Goal: Task Accomplishment & Management: Complete application form

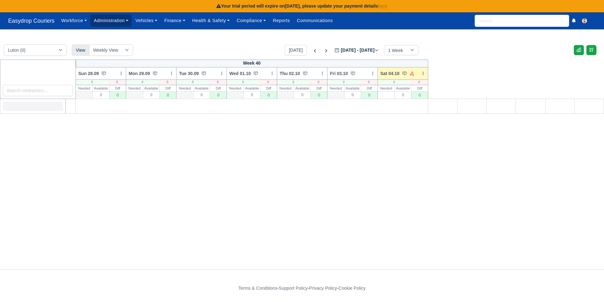
click at [113, 19] on link "Administration" at bounding box center [111, 20] width 42 height 12
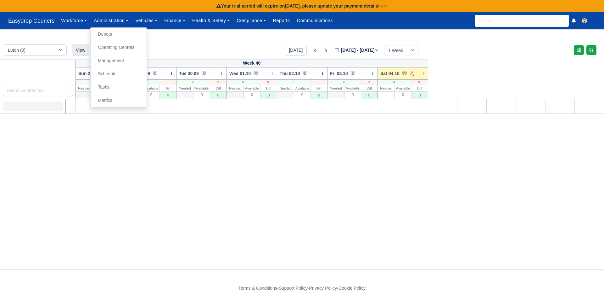
click at [155, 169] on div "Week 40 Sun 28.09 Bulk Status Change Daily Tasks Planned Routes Service Details…" at bounding box center [302, 164] width 604 height 209
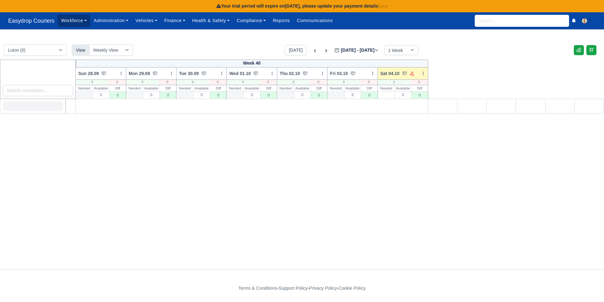
click at [82, 19] on link "Workforce" at bounding box center [74, 20] width 33 height 12
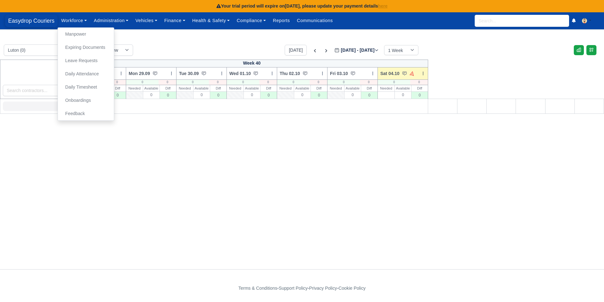
click at [42, 23] on span "Easydrop Couriers" at bounding box center [31, 20] width 53 height 13
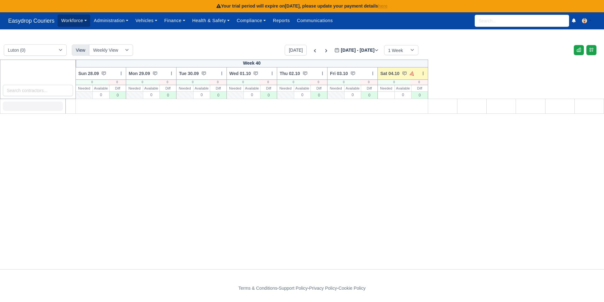
click at [86, 18] on link "Workforce" at bounding box center [74, 20] width 33 height 12
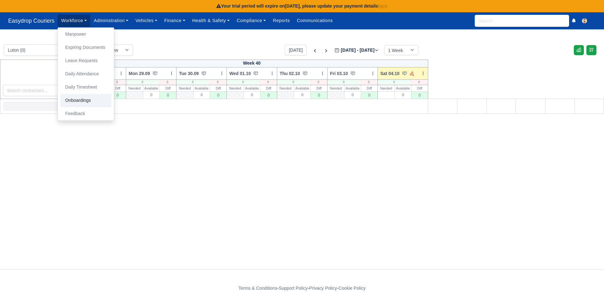
click at [84, 99] on link "Onboardings" at bounding box center [85, 100] width 51 height 13
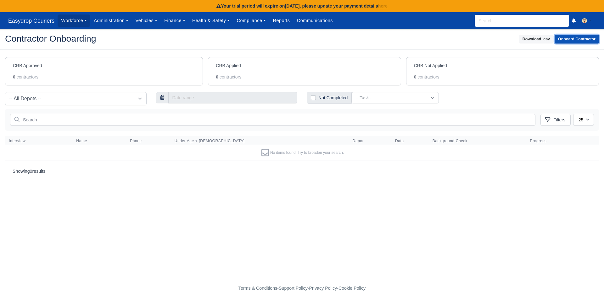
click at [568, 38] on button "Onboard Contractor" at bounding box center [577, 39] width 44 height 9
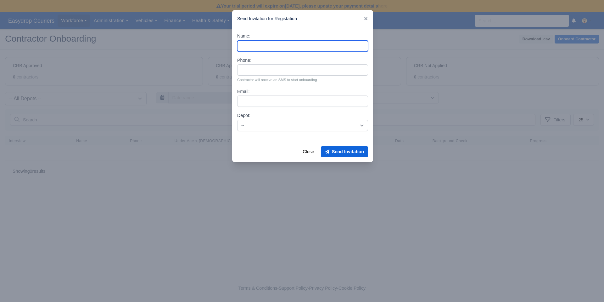
click at [268, 46] on input "Name:" at bounding box center [302, 45] width 131 height 11
type input "Francis Aquino"
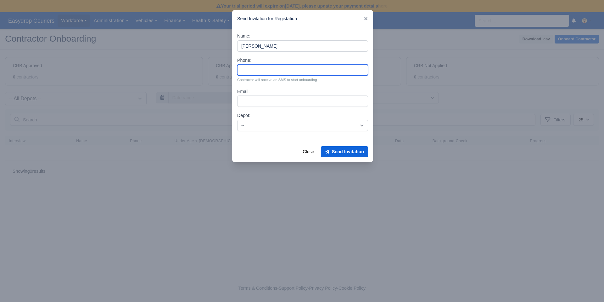
click at [264, 70] on input "Phone:" at bounding box center [302, 69] width 131 height 11
type input "07454257775"
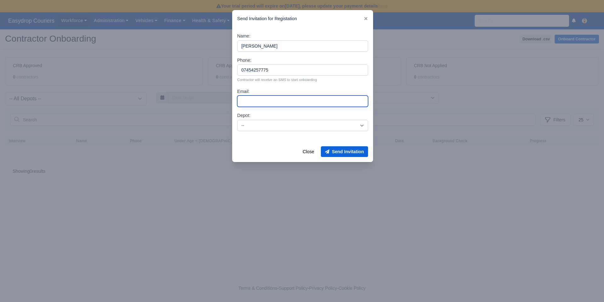
click at [260, 103] on input "Email:" at bounding box center [302, 100] width 131 height 11
type input "francis@easydropcouriers.com"
click at [312, 128] on select "-- Luton" at bounding box center [302, 125] width 131 height 11
select select "1"
click at [237, 120] on select "-- Luton" at bounding box center [302, 125] width 131 height 11
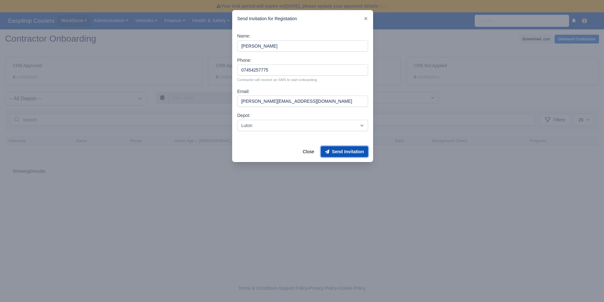
click at [342, 151] on button "Send Invitation" at bounding box center [344, 151] width 47 height 11
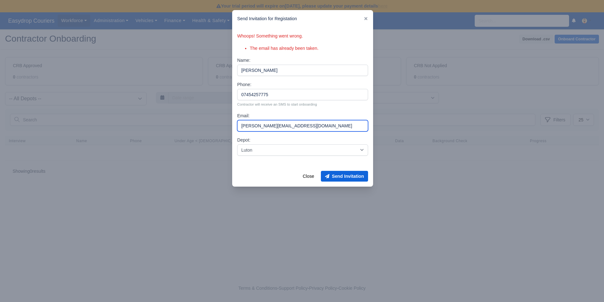
click at [317, 124] on input "francis@easydropcouriers.com" at bounding box center [302, 125] width 131 height 11
type input "francis@emporioprime.co.uk"
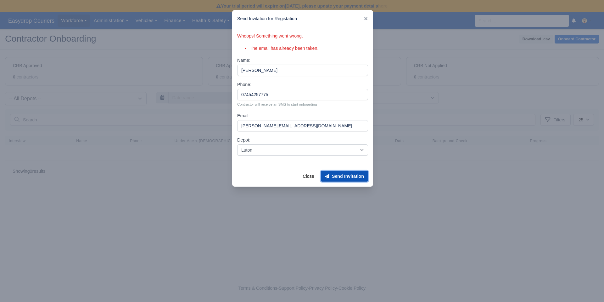
click at [338, 175] on button "Send Invitation" at bounding box center [344, 176] width 47 height 11
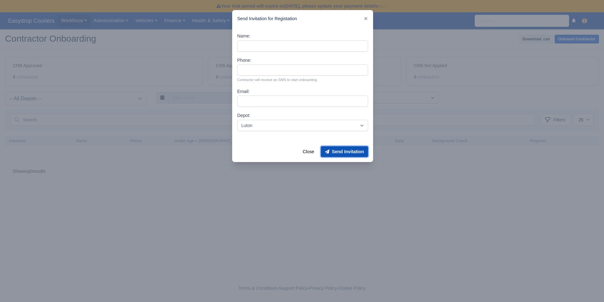
click at [341, 152] on button "Send Invitation" at bounding box center [344, 151] width 47 height 11
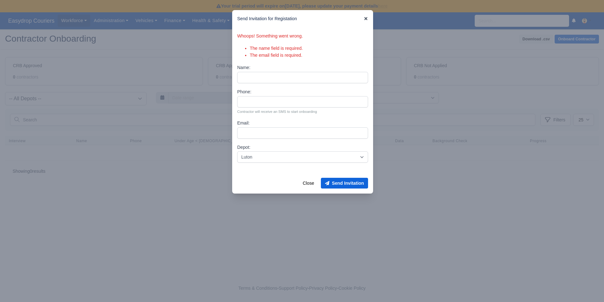
click at [364, 16] on icon at bounding box center [366, 18] width 4 height 4
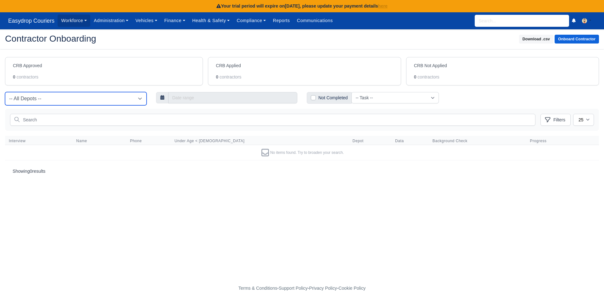
click at [89, 101] on select "-- All Depots -- Luton" at bounding box center [76, 98] width 142 height 13
select select "1"
click at [5, 92] on select "-- All Depots -- Luton" at bounding box center [76, 98] width 142 height 13
